Goal: Information Seeking & Learning: Learn about a topic

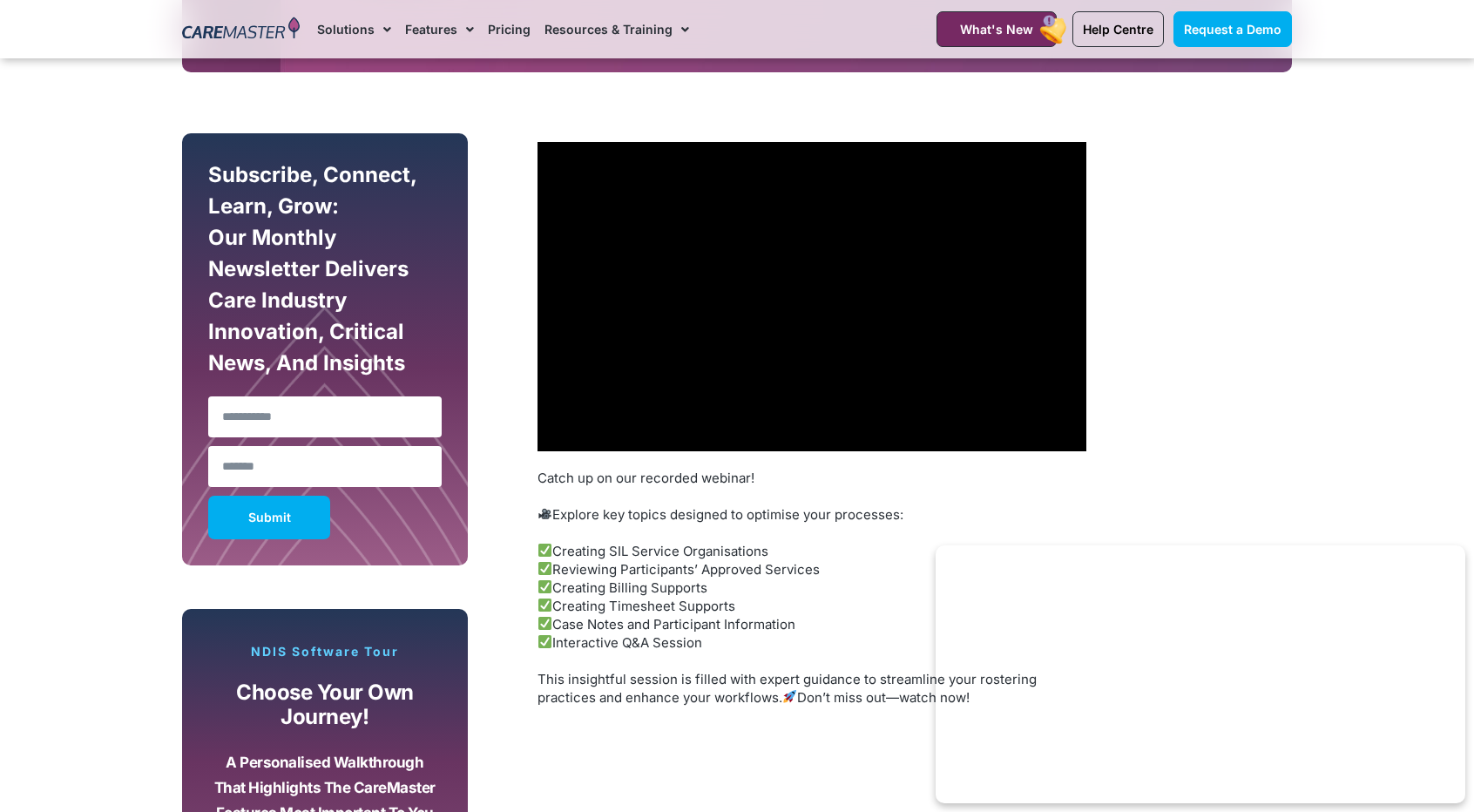
scroll to position [917, 0]
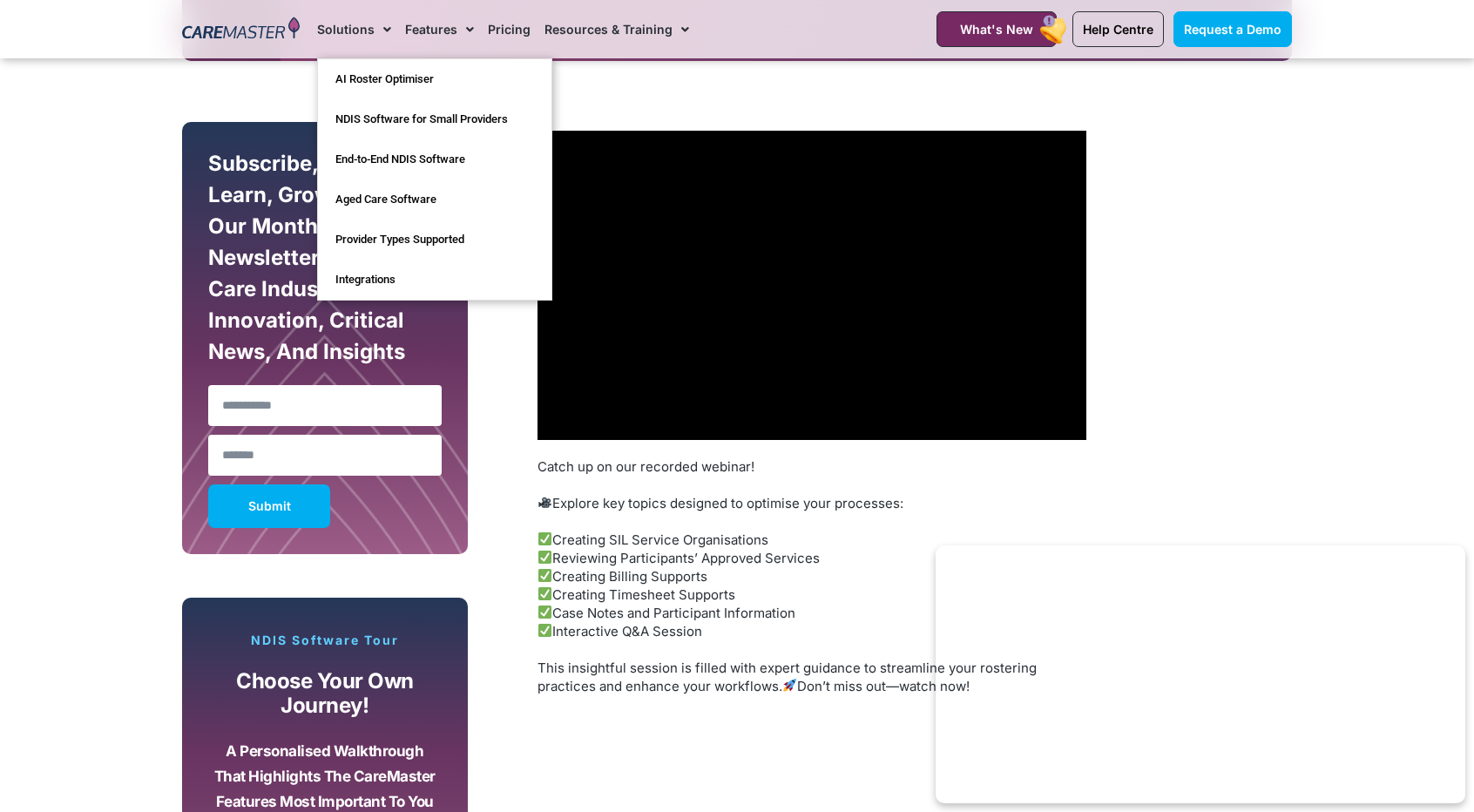
click at [381, 31] on span "Menu" at bounding box center [383, 29] width 17 height 29
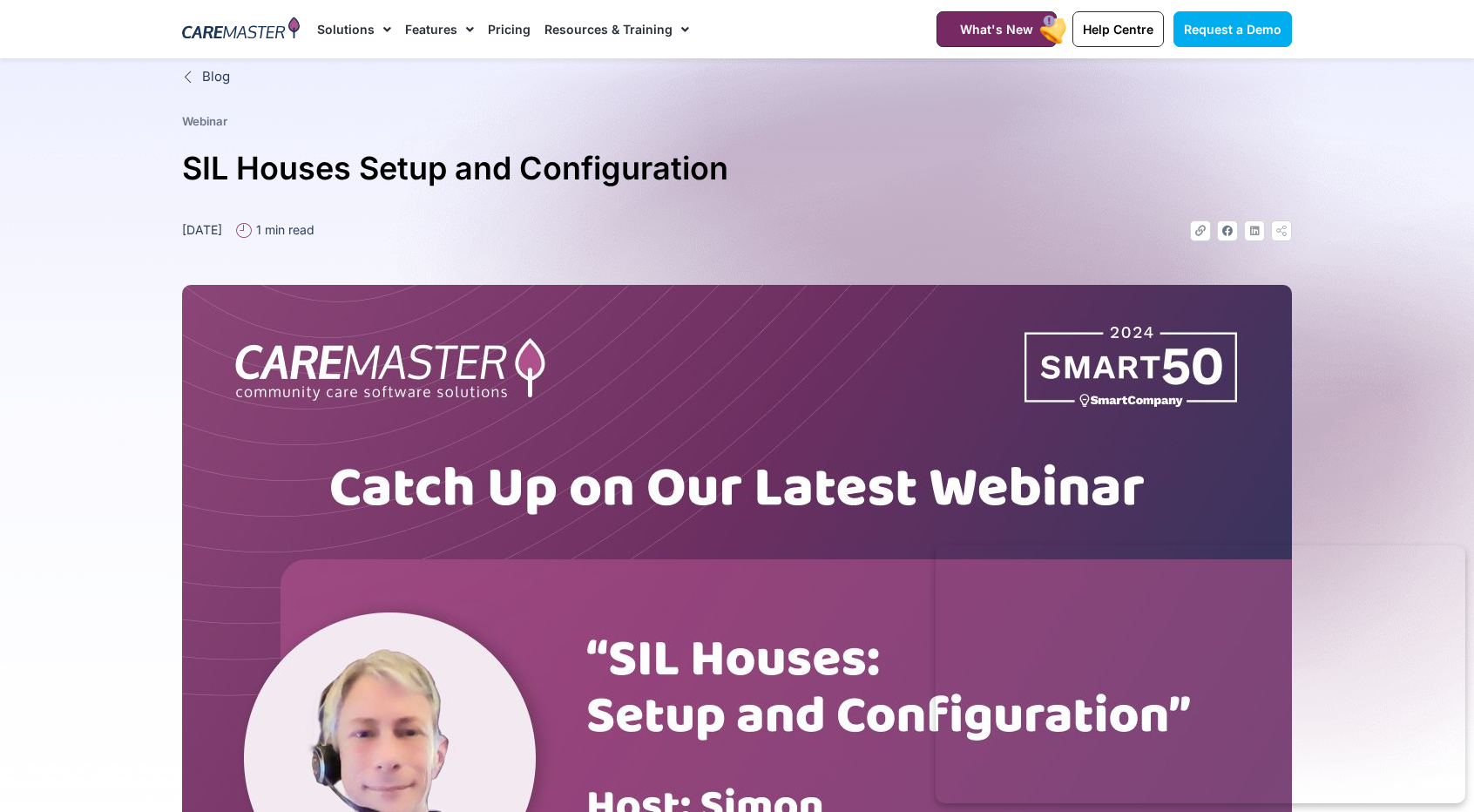
click at [381, 31] on span "Menu" at bounding box center [383, 29] width 17 height 29
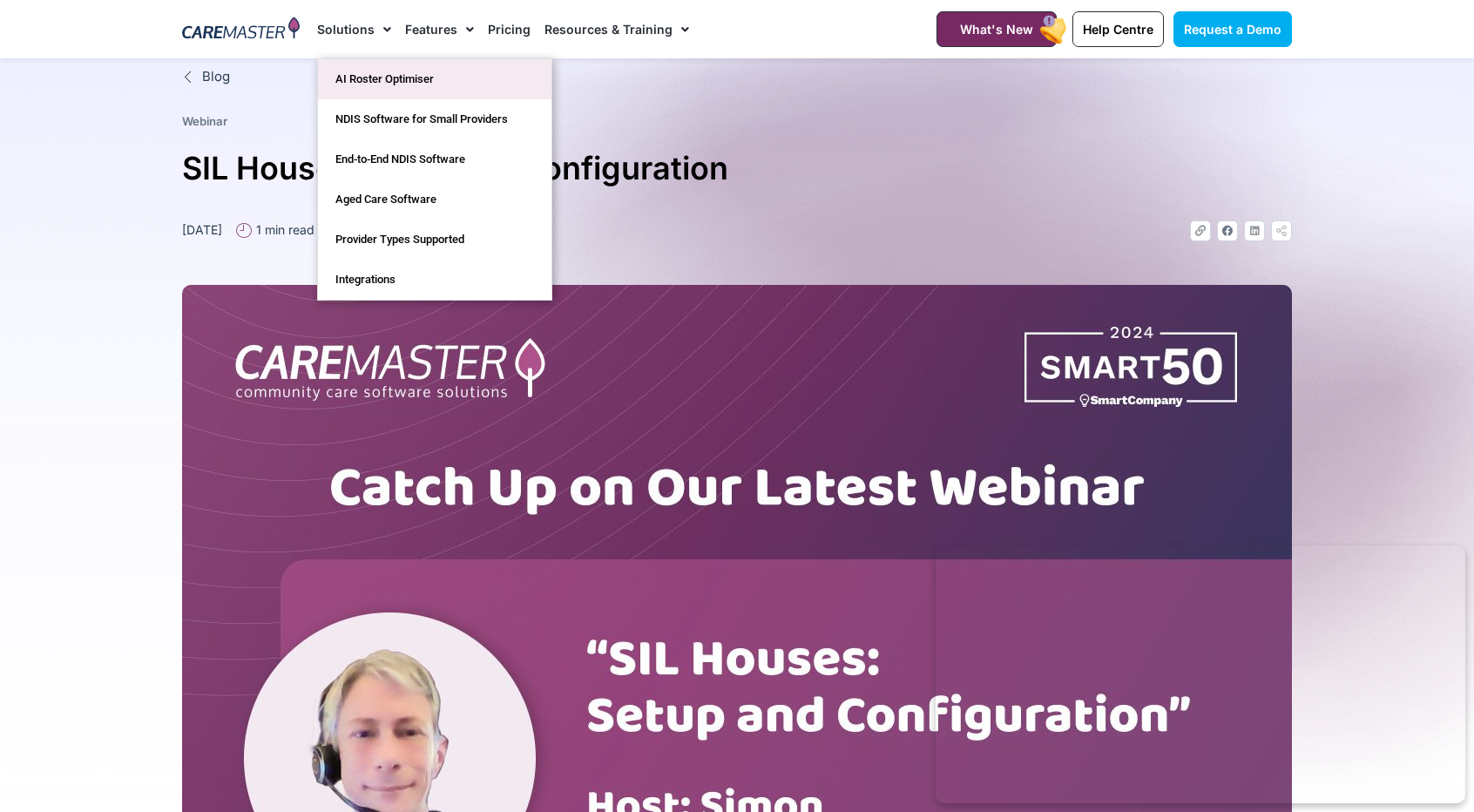
click at [387, 71] on link "AI Roster Optimiser" at bounding box center [434, 79] width 234 height 40
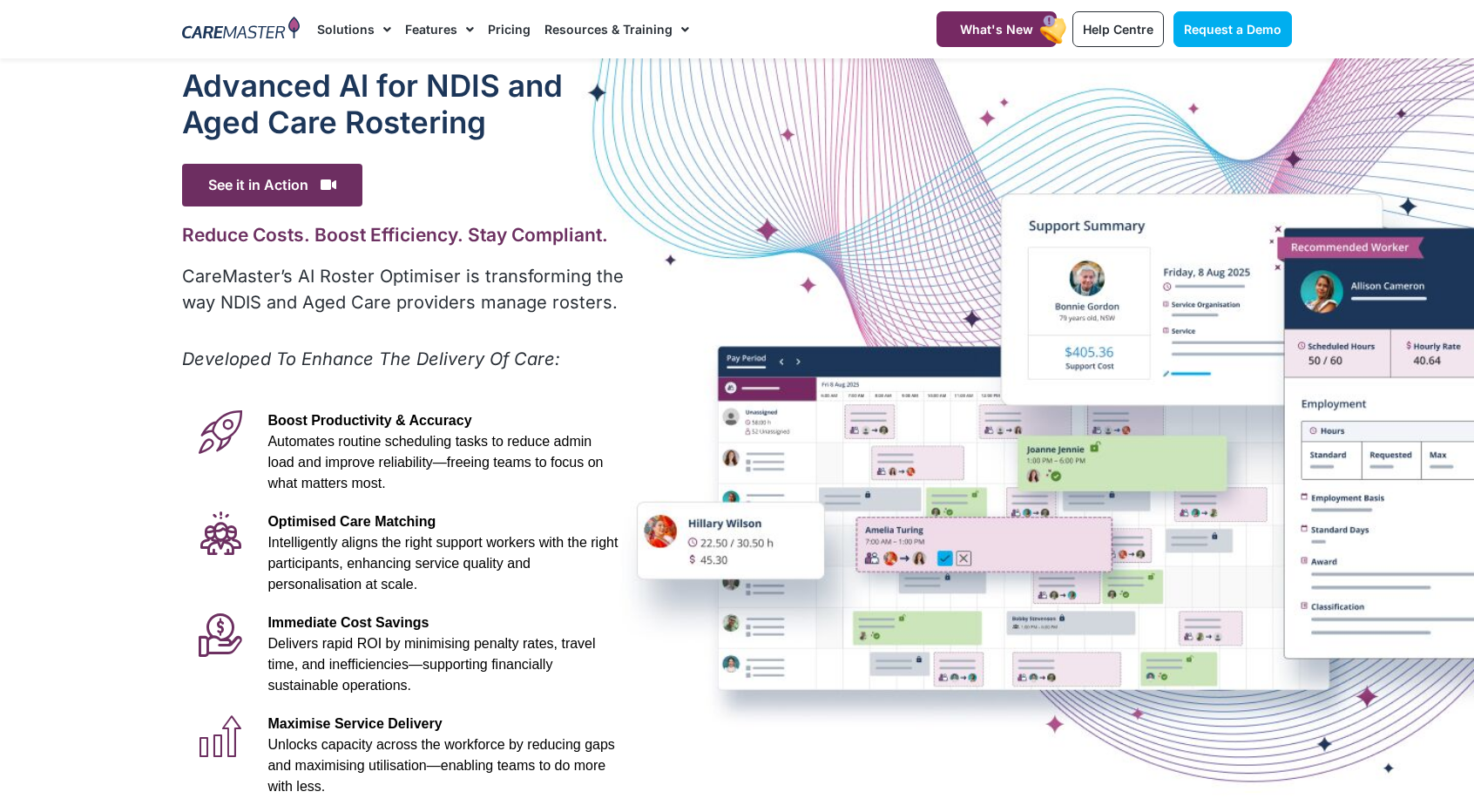
click at [309, 650] on span "Delivers rapid ROI by minimising penalty rates, travel time, and inefficiencies…" at bounding box center [431, 664] width 328 height 57
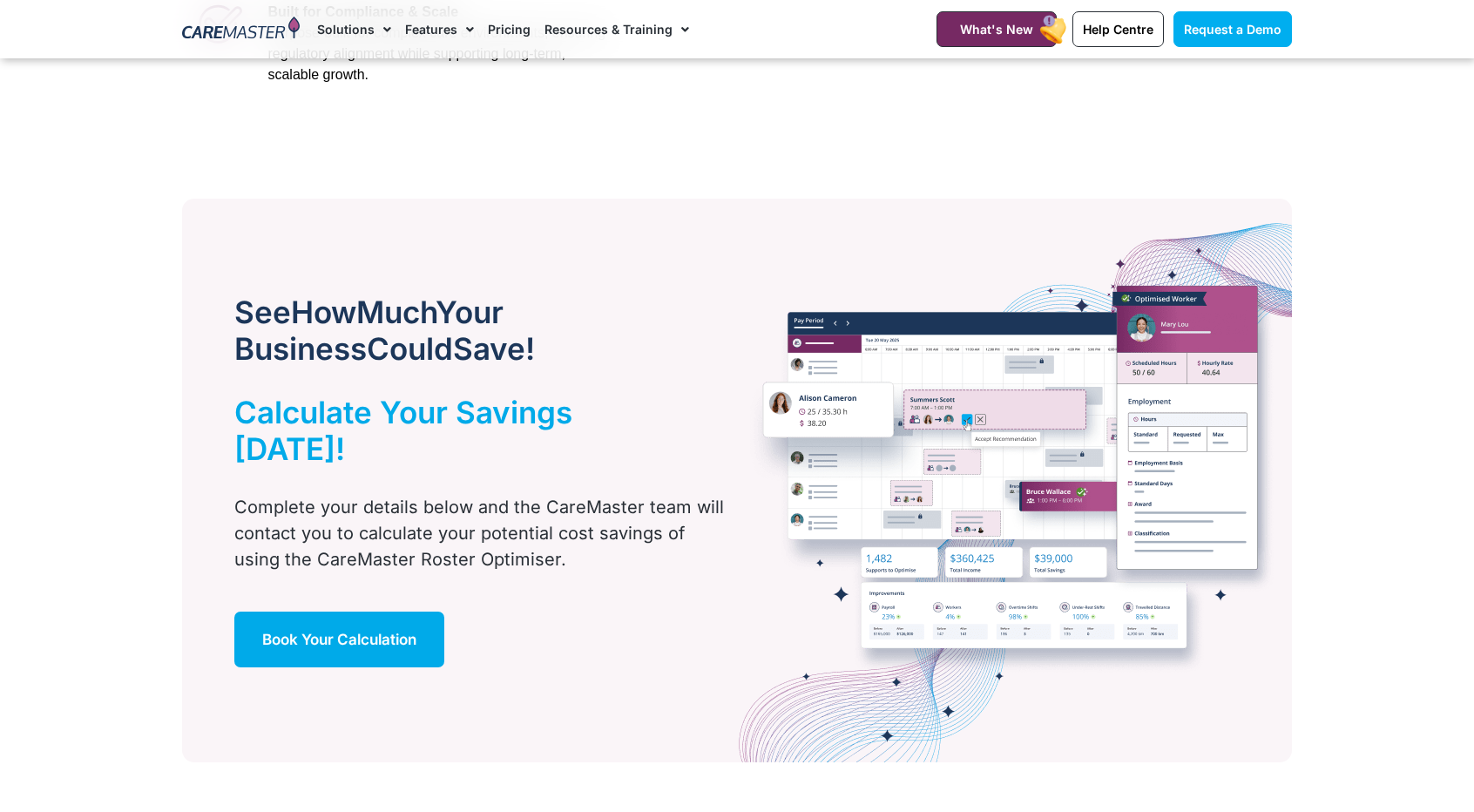
scroll to position [871, 0]
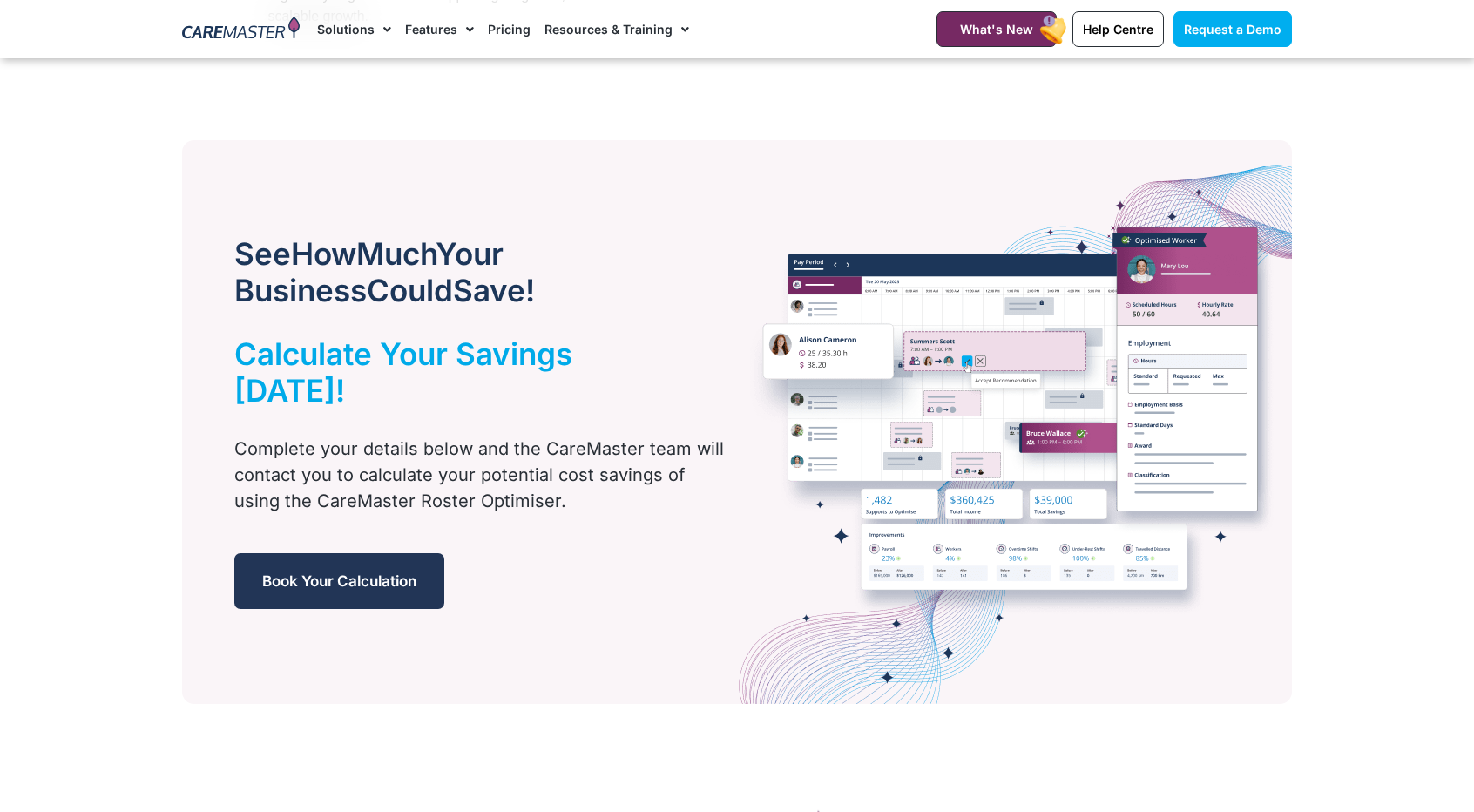
click at [396, 572] on span "Book Your Calculation" at bounding box center [339, 581] width 155 height 18
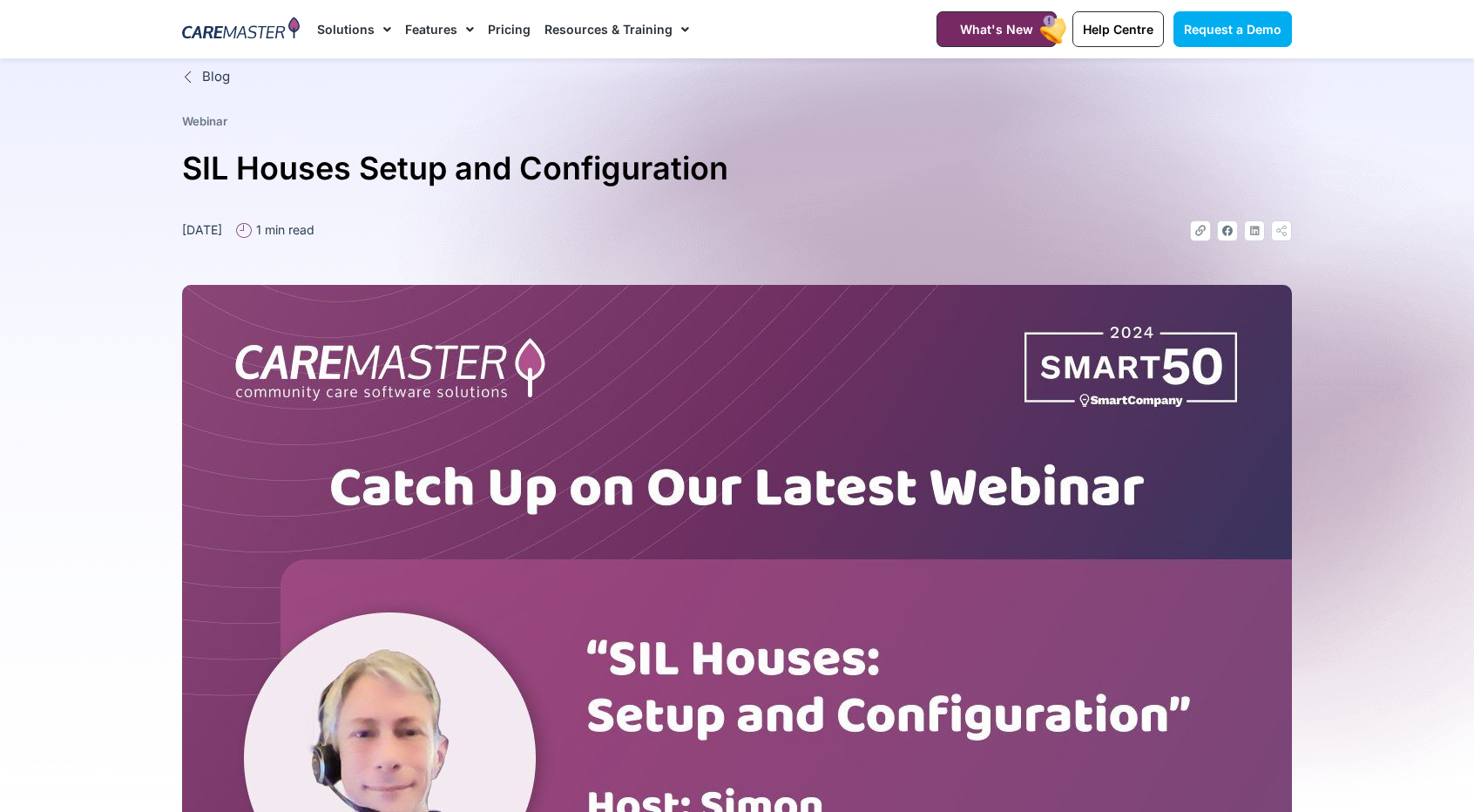
click at [501, 26] on link "Pricing" at bounding box center [510, 29] width 43 height 59
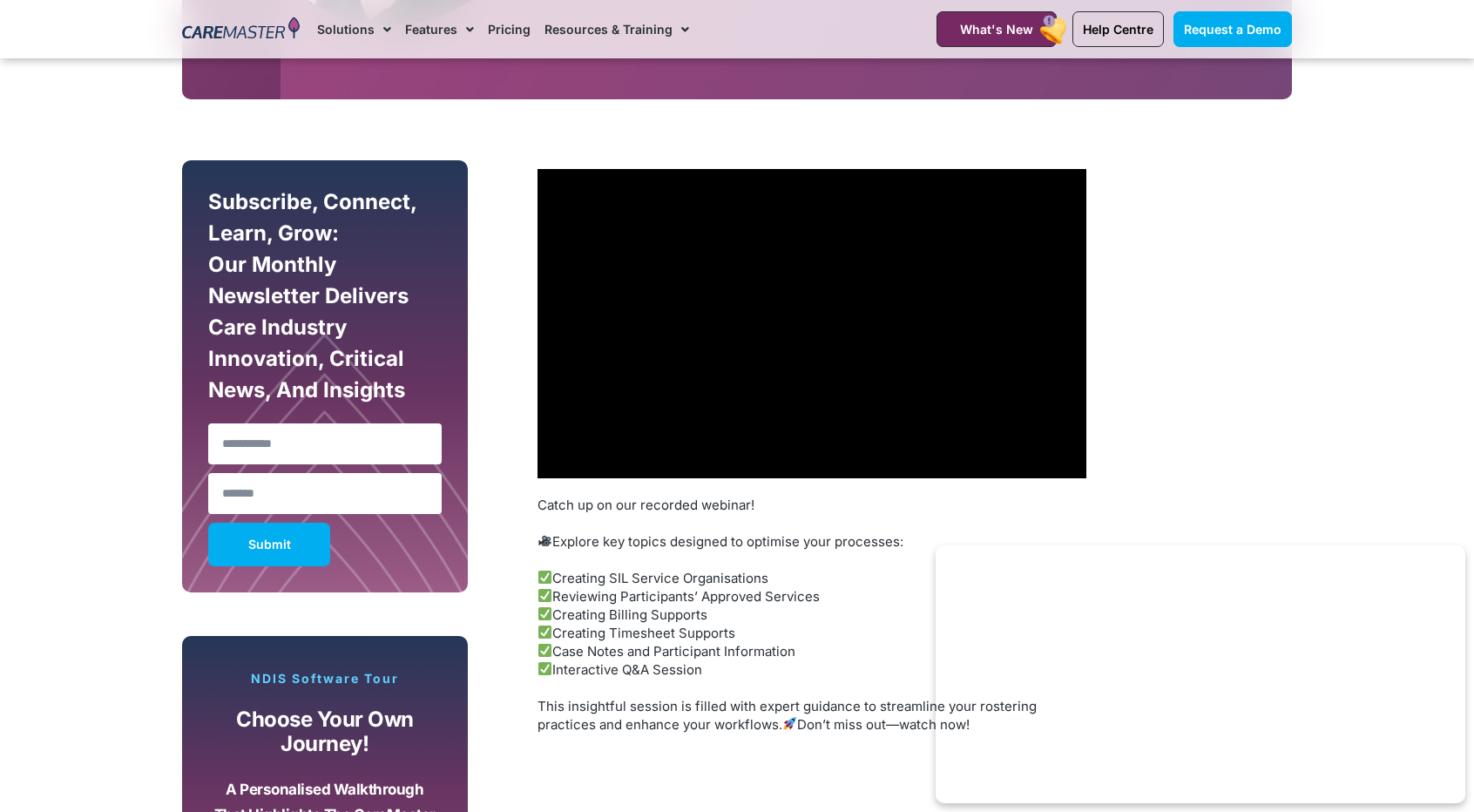
scroll to position [917, 0]
